Goal: Task Accomplishment & Management: Manage account settings

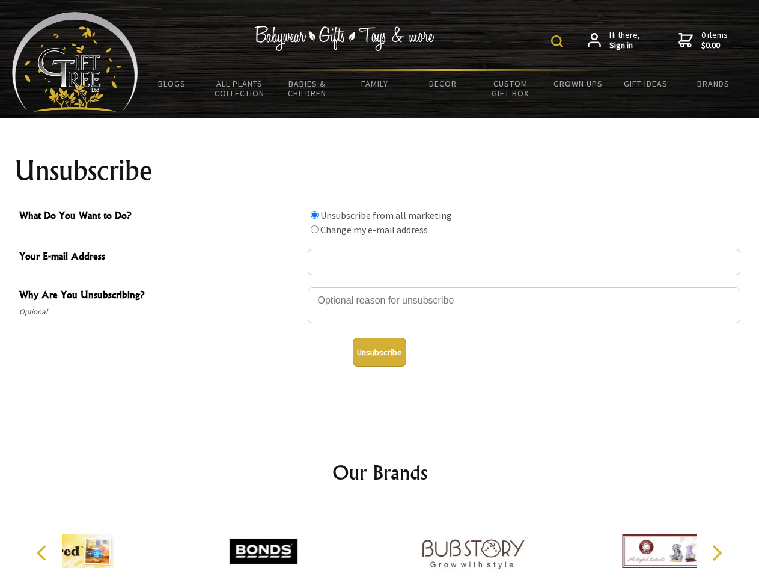
click at [559, 41] on img at bounding box center [557, 41] width 12 height 12
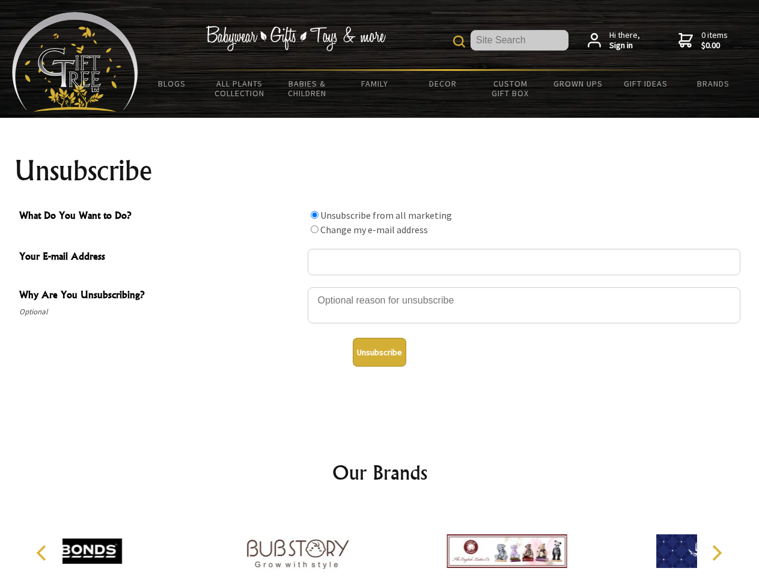
click at [380, 287] on div at bounding box center [524, 307] width 433 height 42
click at [314, 215] on input "What Do You Want to Do?" at bounding box center [315, 215] width 8 height 8
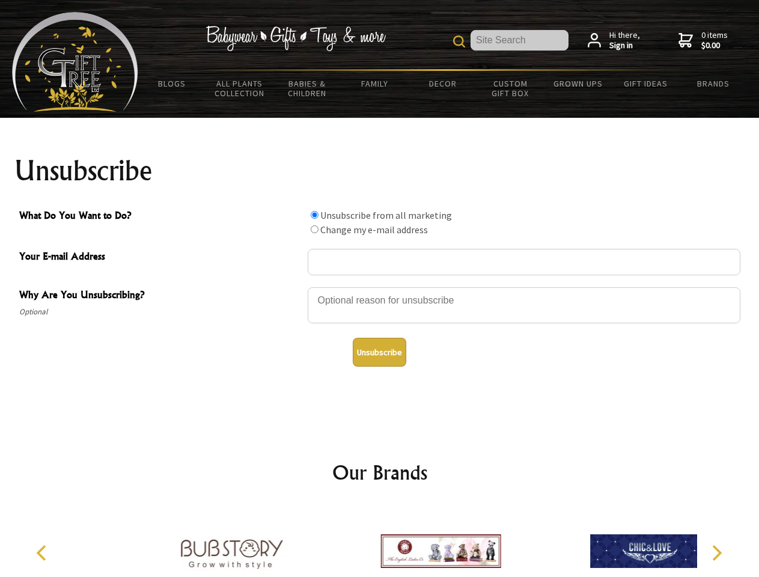
click at [314, 229] on input "What Do You Want to Do?" at bounding box center [315, 229] width 8 height 8
radio input "true"
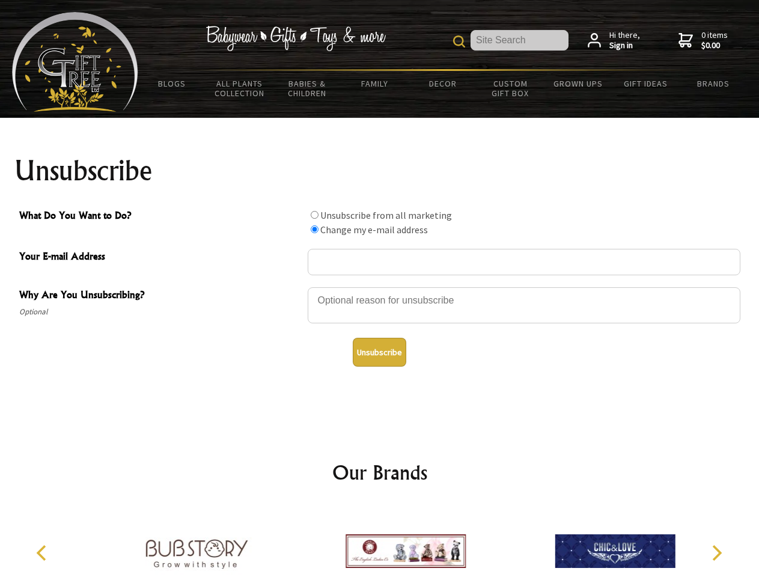
click at [379, 352] on button "Unsubscribe" at bounding box center [380, 352] width 54 height 29
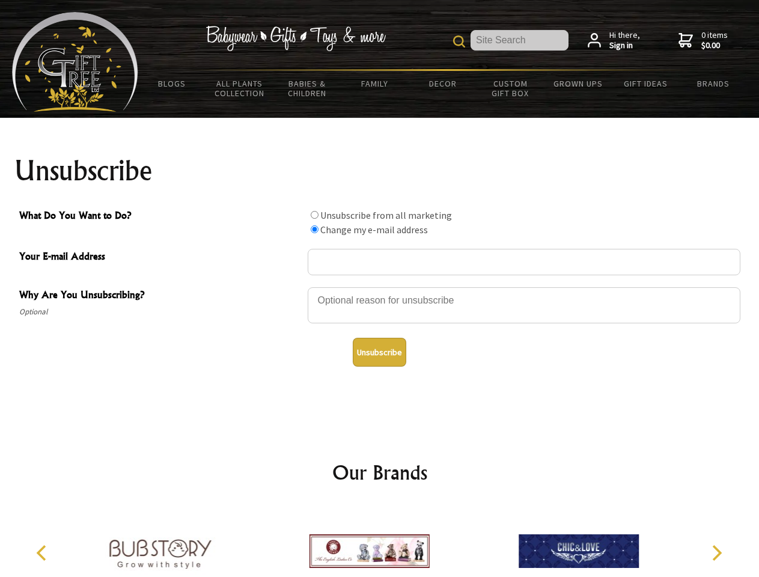
click at [380, 542] on img at bounding box center [370, 551] width 120 height 90
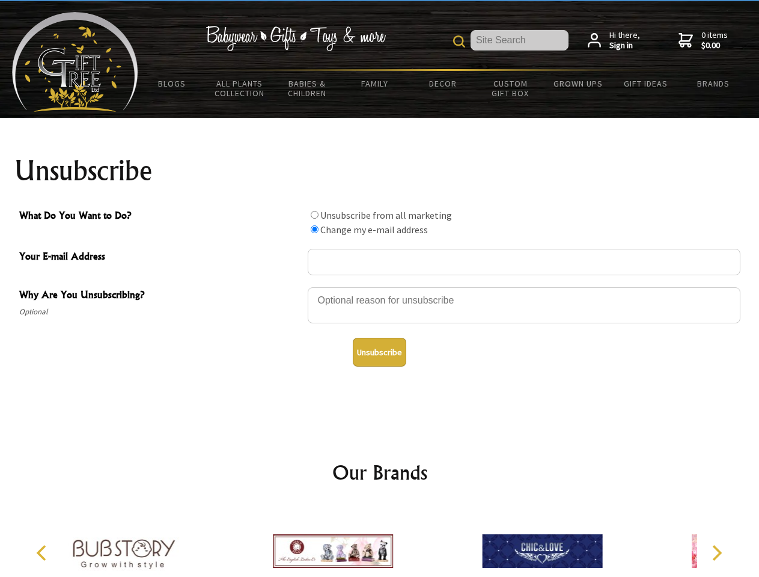
click at [43, 553] on icon "Previous" at bounding box center [43, 553] width 16 height 16
click at [717, 553] on icon "Next" at bounding box center [716, 553] width 16 height 16
